Goal: Task Accomplishment & Management: Use online tool/utility

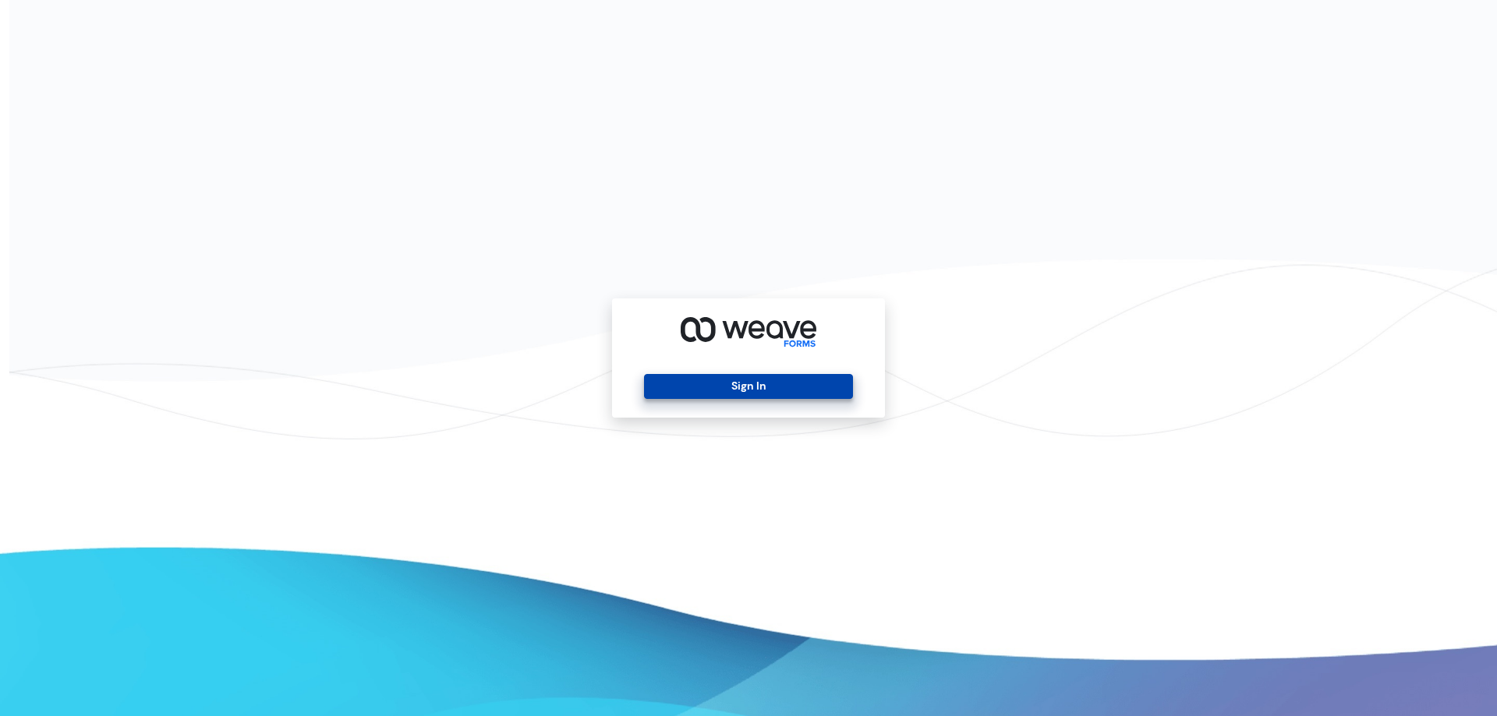
click at [743, 380] on button "Sign In" at bounding box center [748, 386] width 208 height 25
